Goal: Find specific page/section: Find specific page/section

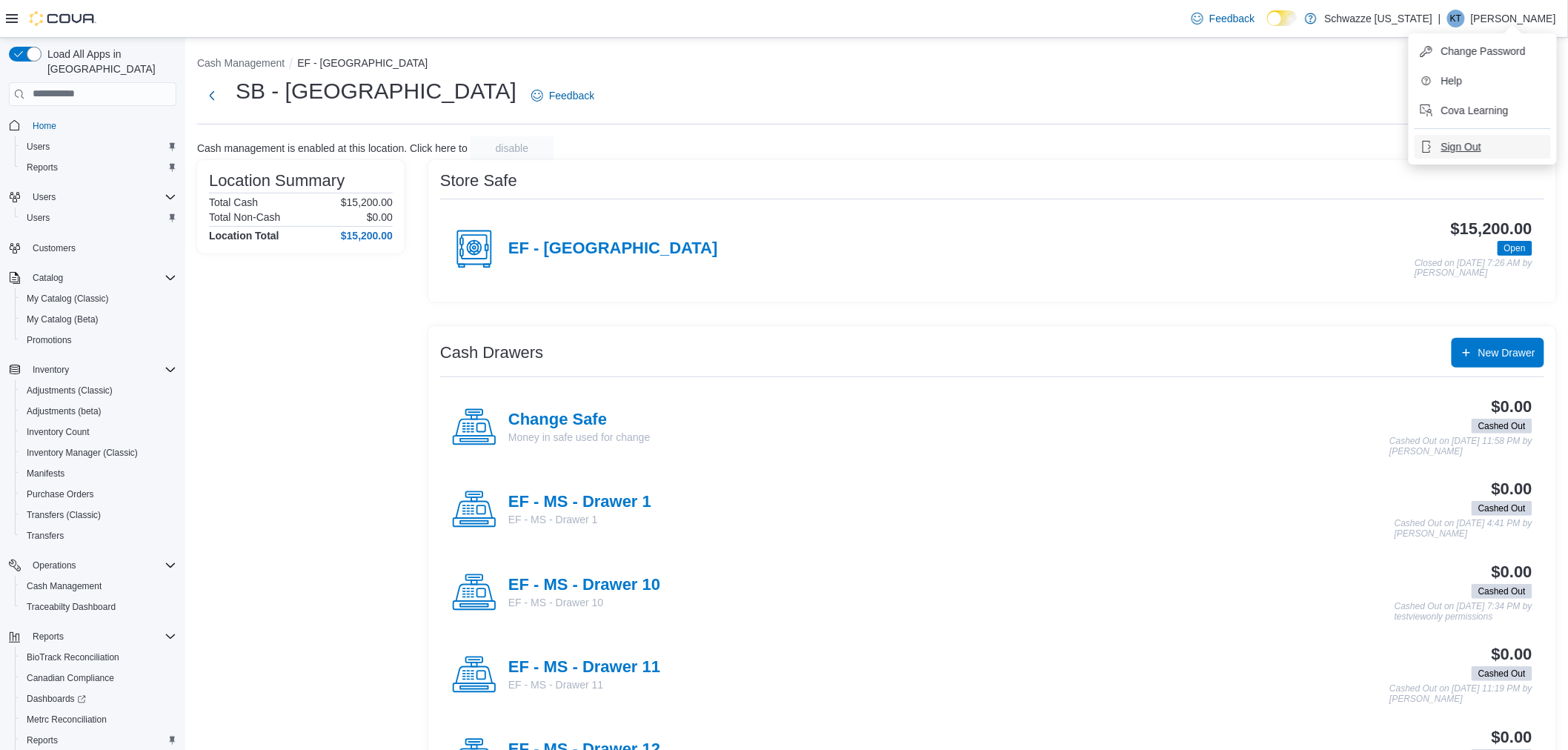
click at [1457, 150] on span "Sign Out" at bounding box center [1461, 147] width 40 height 15
